Goal: Information Seeking & Learning: Find specific fact

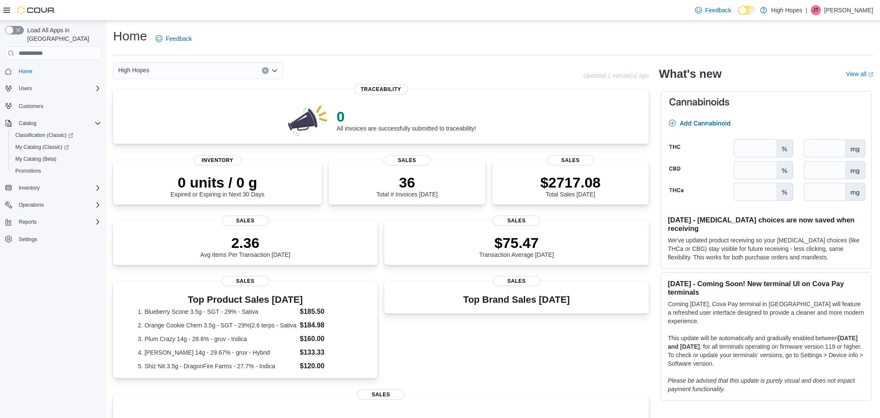
click at [51, 100] on span "Customers" at bounding box center [58, 105] width 86 height 11
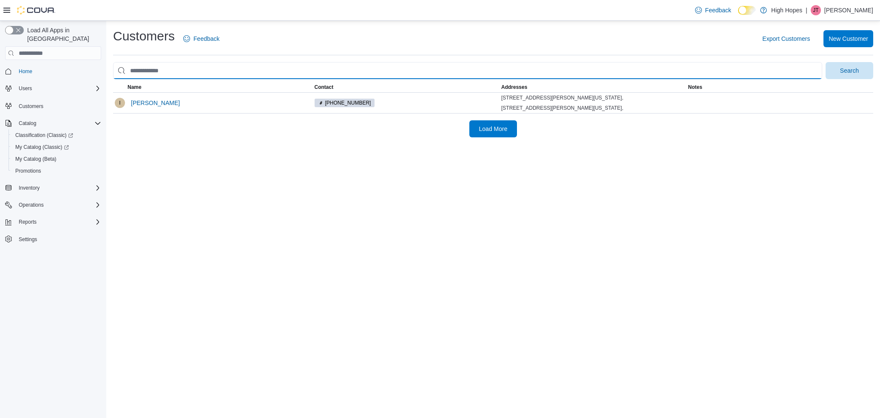
click at [199, 74] on input "search" at bounding box center [467, 70] width 709 height 17
click at [849, 70] on button "Search" at bounding box center [849, 70] width 48 height 17
type input "*"
click at [849, 70] on button "Search" at bounding box center [849, 70] width 48 height 17
type input "*"
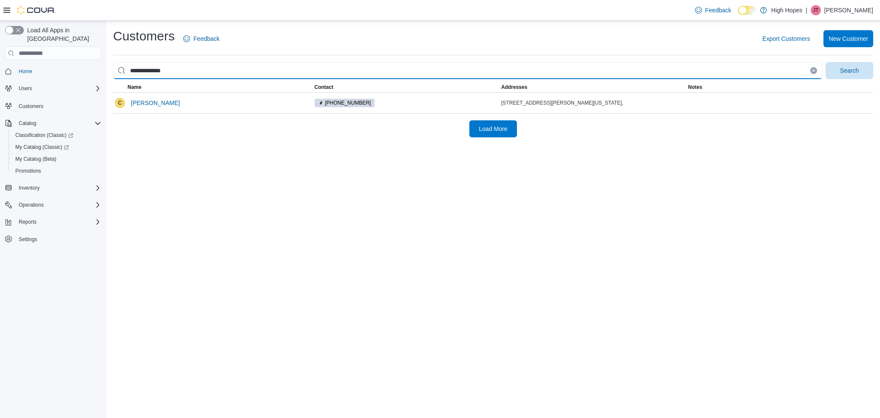
click at [849, 70] on button "Search" at bounding box center [849, 70] width 48 height 17
type input "*"
type input "**********"
click at [849, 70] on button "Search" at bounding box center [849, 70] width 48 height 17
